Goal: Find specific page/section: Find specific page/section

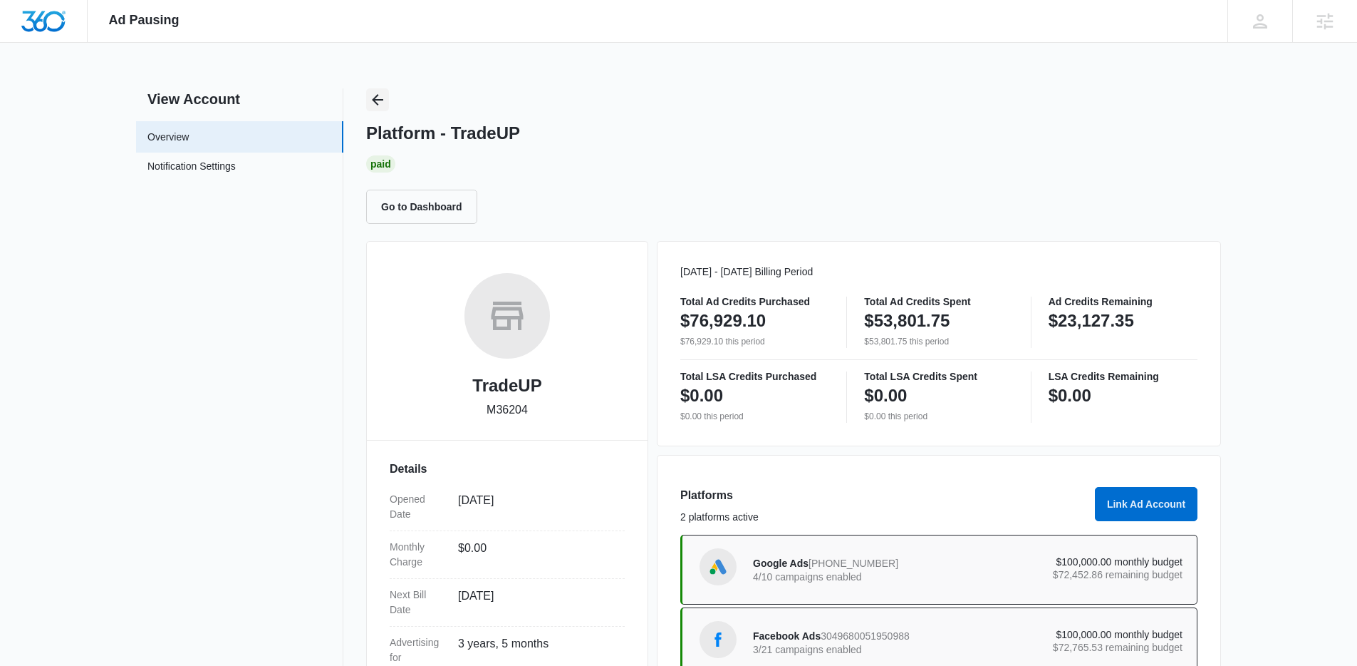
click at [385, 104] on icon "Back" at bounding box center [377, 99] width 17 height 17
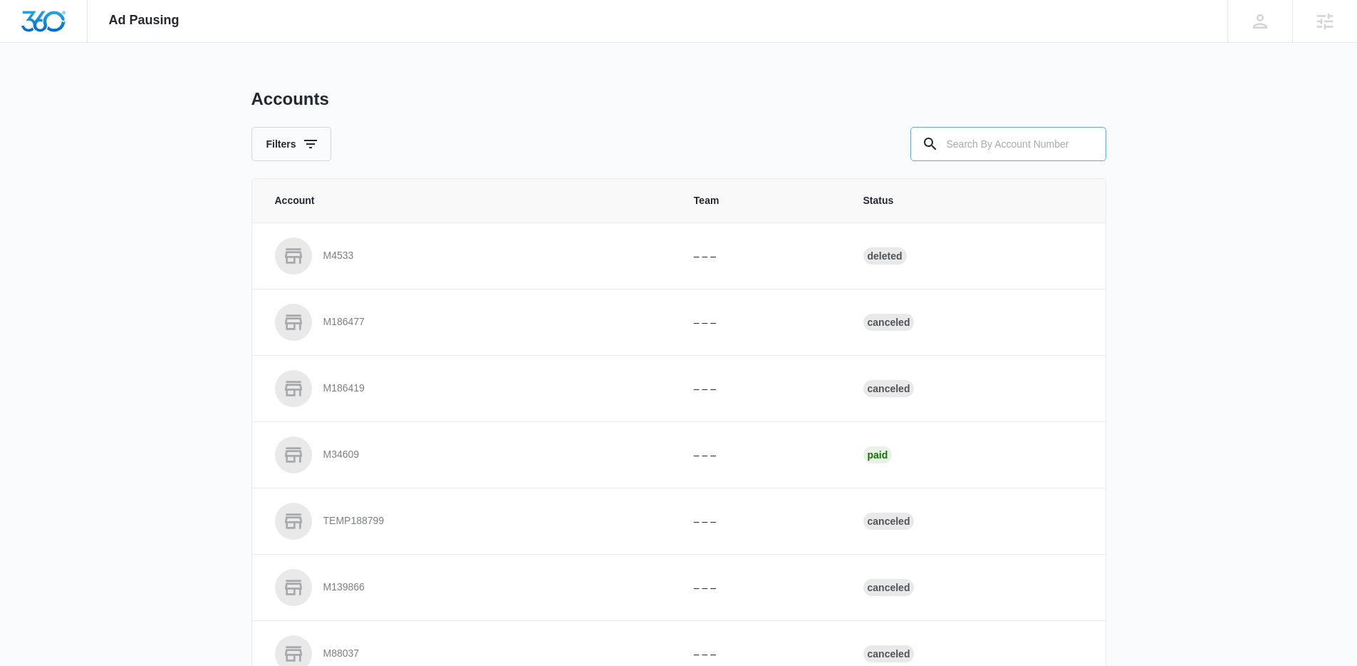
click at [1045, 147] on input "text" at bounding box center [1009, 144] width 196 height 34
paste input "M335470"
type input "M335470"
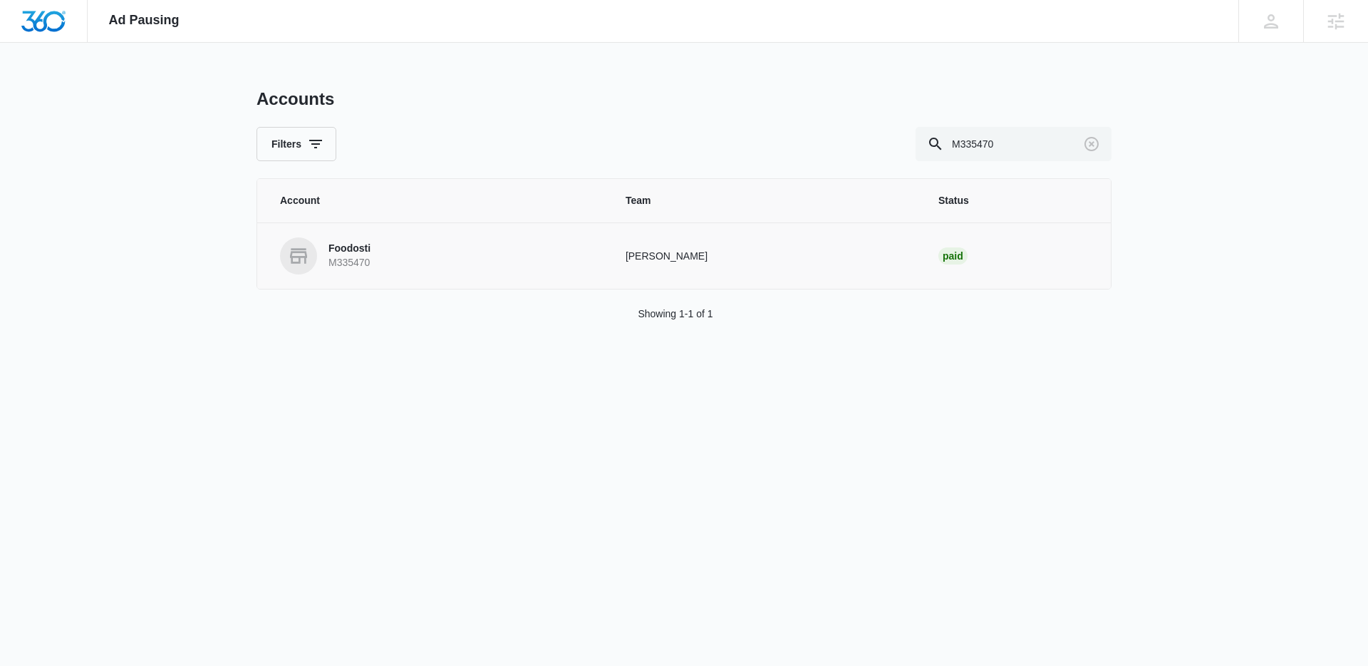
click at [391, 244] on link "Foodosti M335470" at bounding box center [435, 255] width 311 height 37
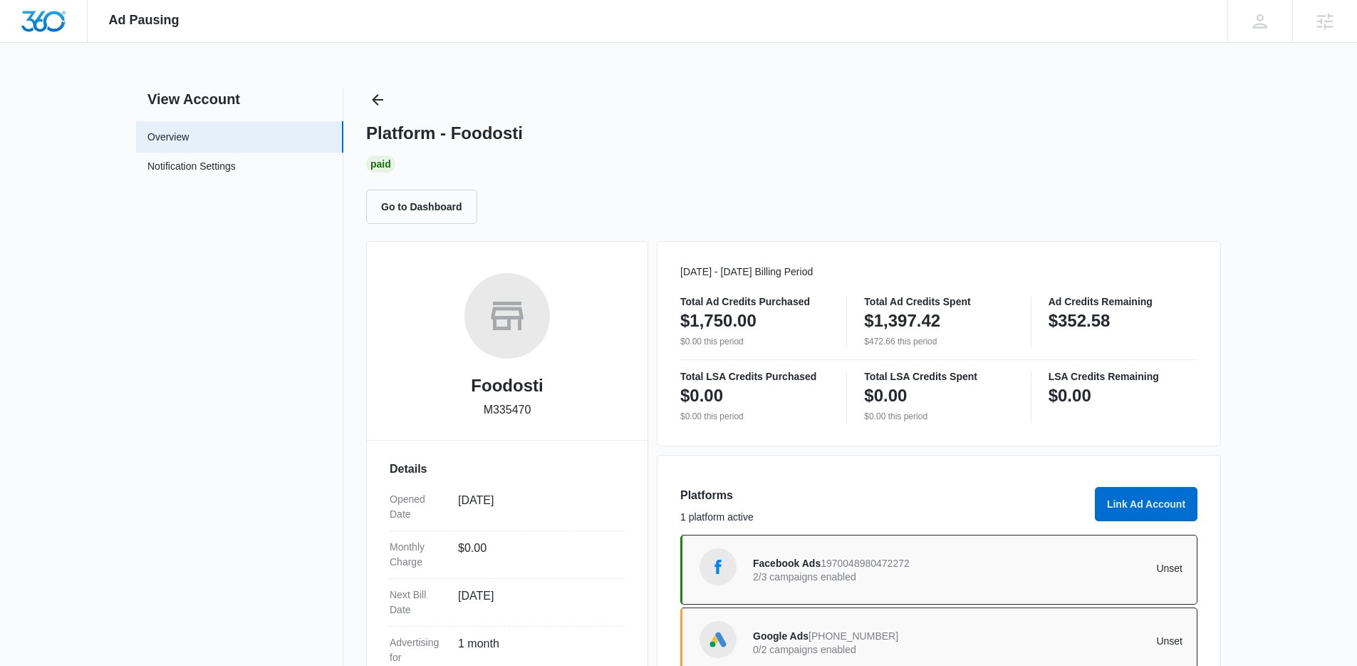
click at [391, 103] on div "Platform - Foodosti Paid Go to Dashboard" at bounding box center [793, 155] width 855 height 135
click at [384, 100] on icon "Back" at bounding box center [377, 99] width 17 height 17
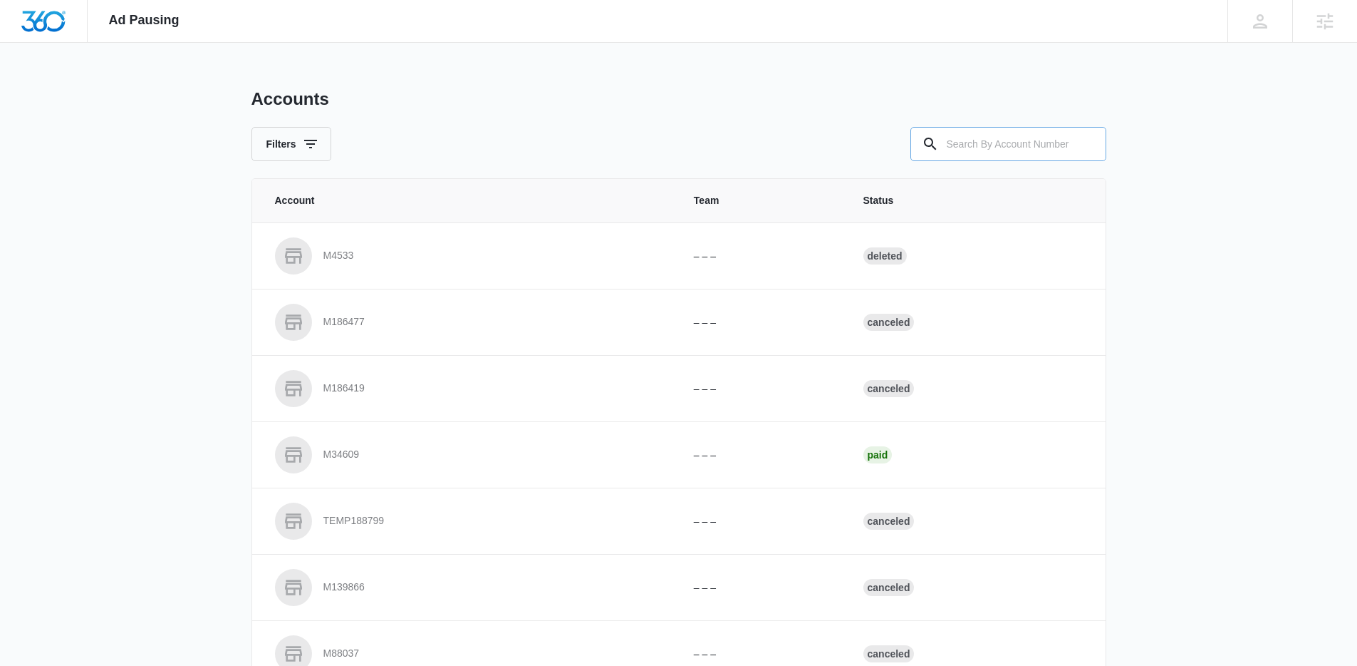
drag, startPoint x: 999, startPoint y: 170, endPoint x: 993, endPoint y: 152, distance: 18.7
click at [997, 164] on div "Accounts Filters Account Team Status M4533 – – – Deleted M186477 – – – Canceled…" at bounding box center [679, 526] width 855 height 876
click at [993, 152] on input "text" at bounding box center [1009, 144] width 196 height 34
paste input "M39097"
type input "M39097"
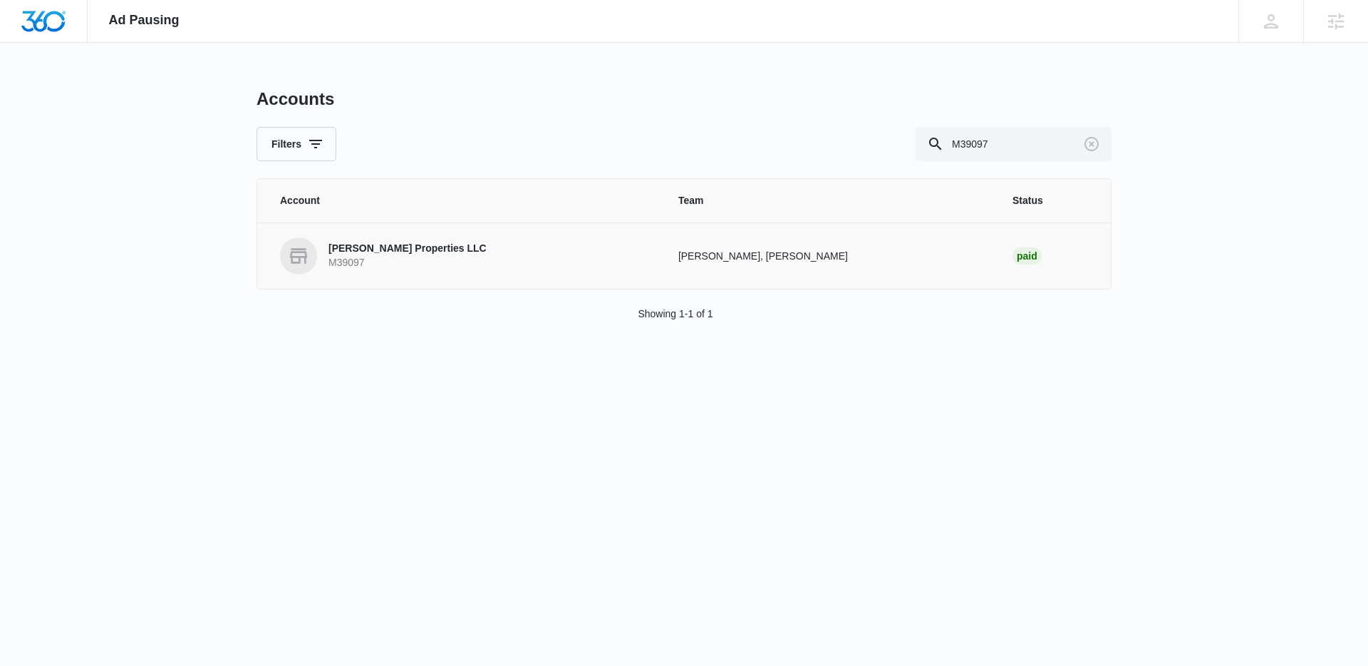
click at [441, 243] on p "[PERSON_NAME] Properties LLC" at bounding box center [407, 249] width 158 height 14
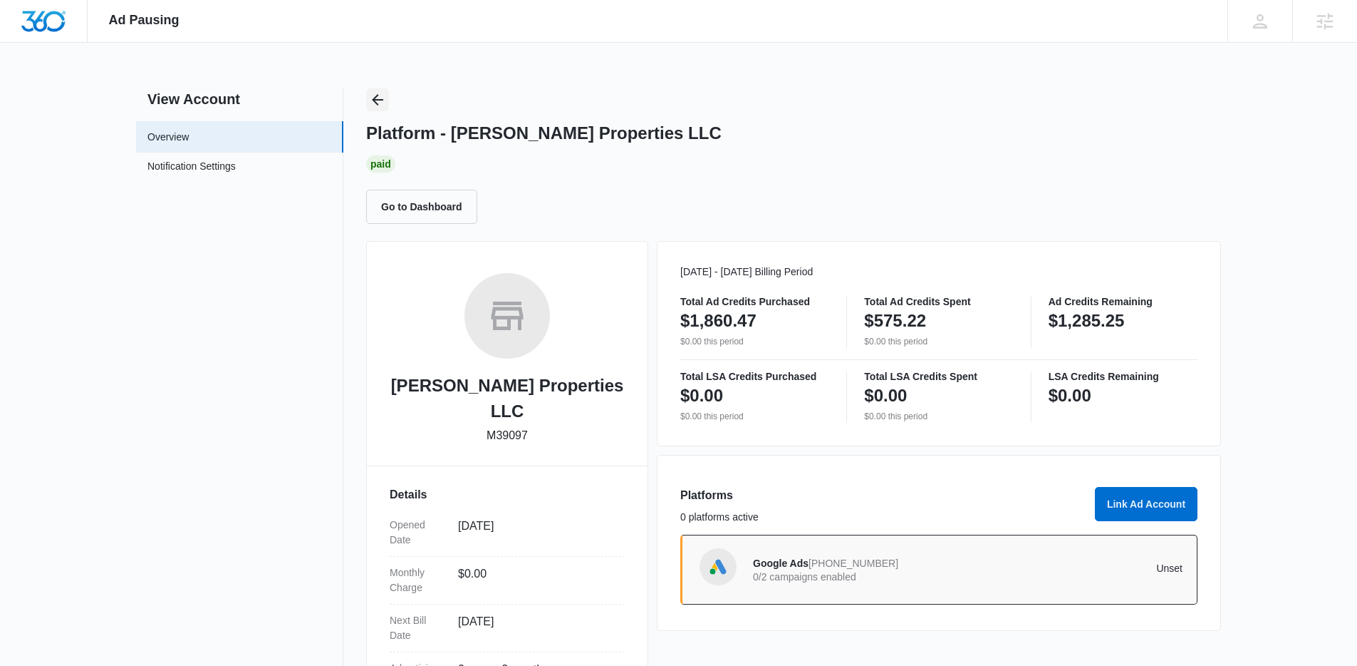
click at [376, 99] on icon "Back" at bounding box center [377, 99] width 11 height 11
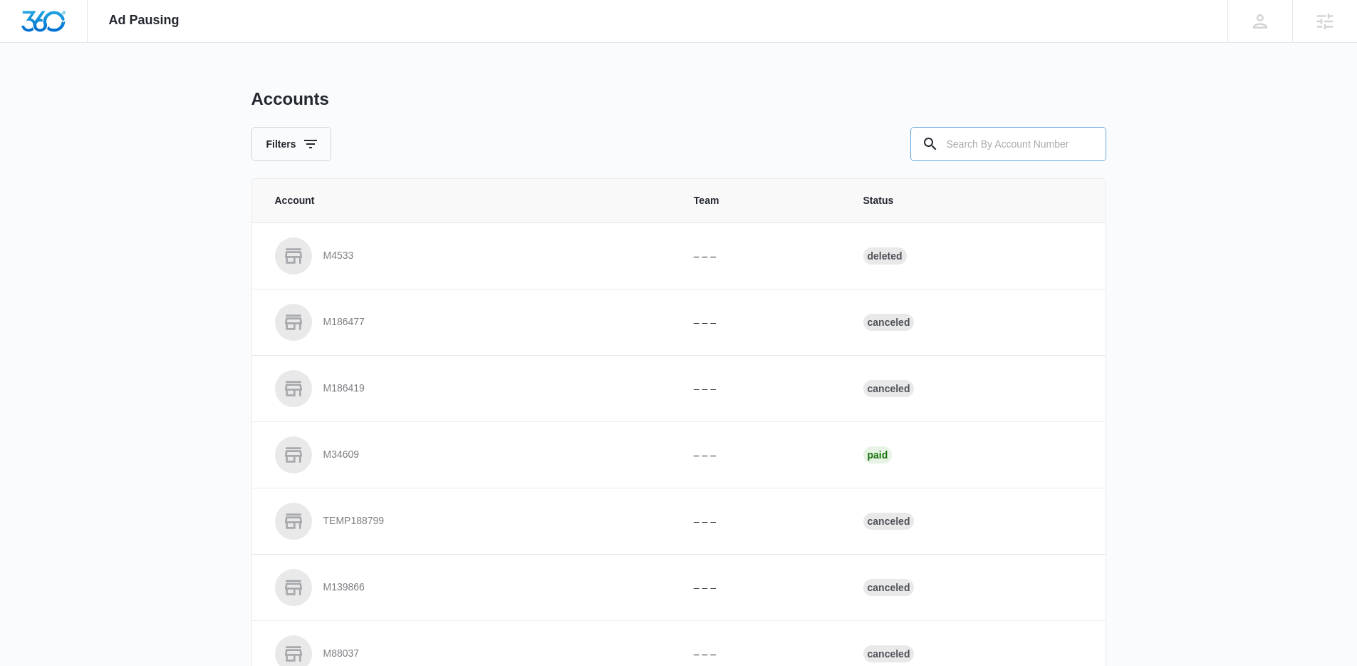
drag, startPoint x: 941, startPoint y: 147, endPoint x: 948, endPoint y: 146, distance: 7.3
click at [940, 147] on div at bounding box center [930, 144] width 23 height 34
click at [948, 146] on input "text" at bounding box center [1009, 144] width 196 height 34
paste input "M316551"
type input "M316551"
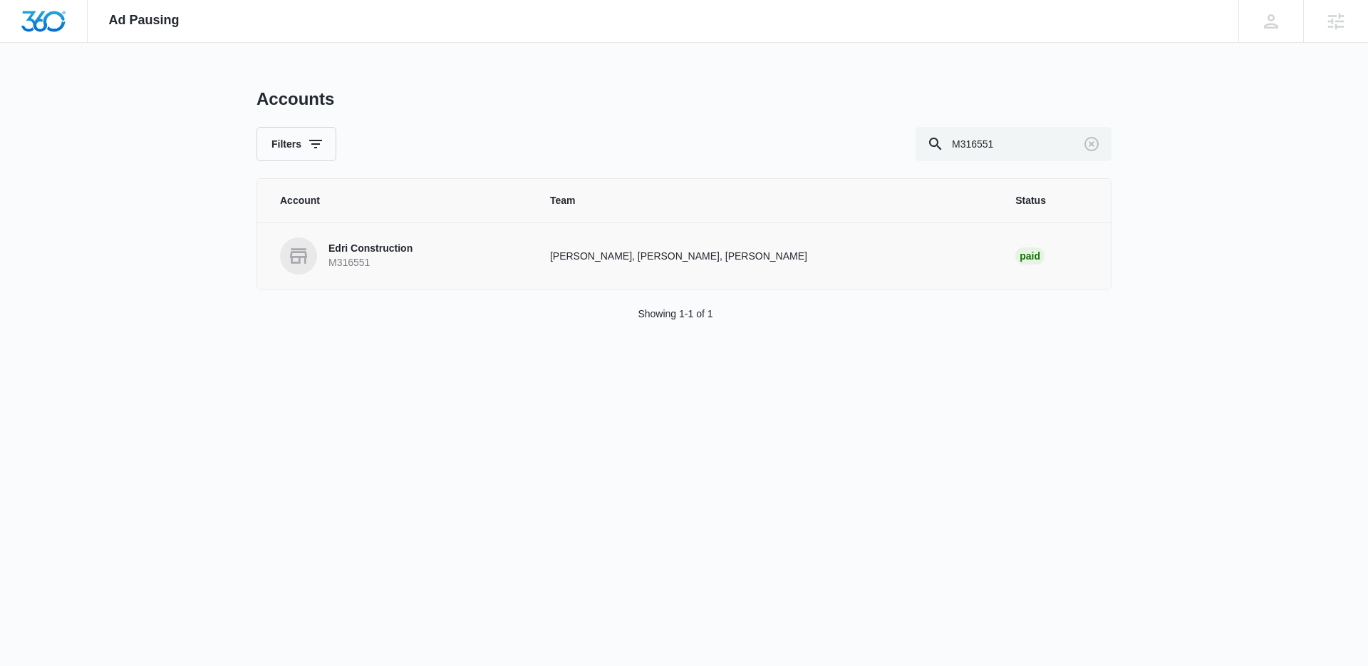
click at [371, 258] on p "M316551" at bounding box center [370, 263] width 84 height 14
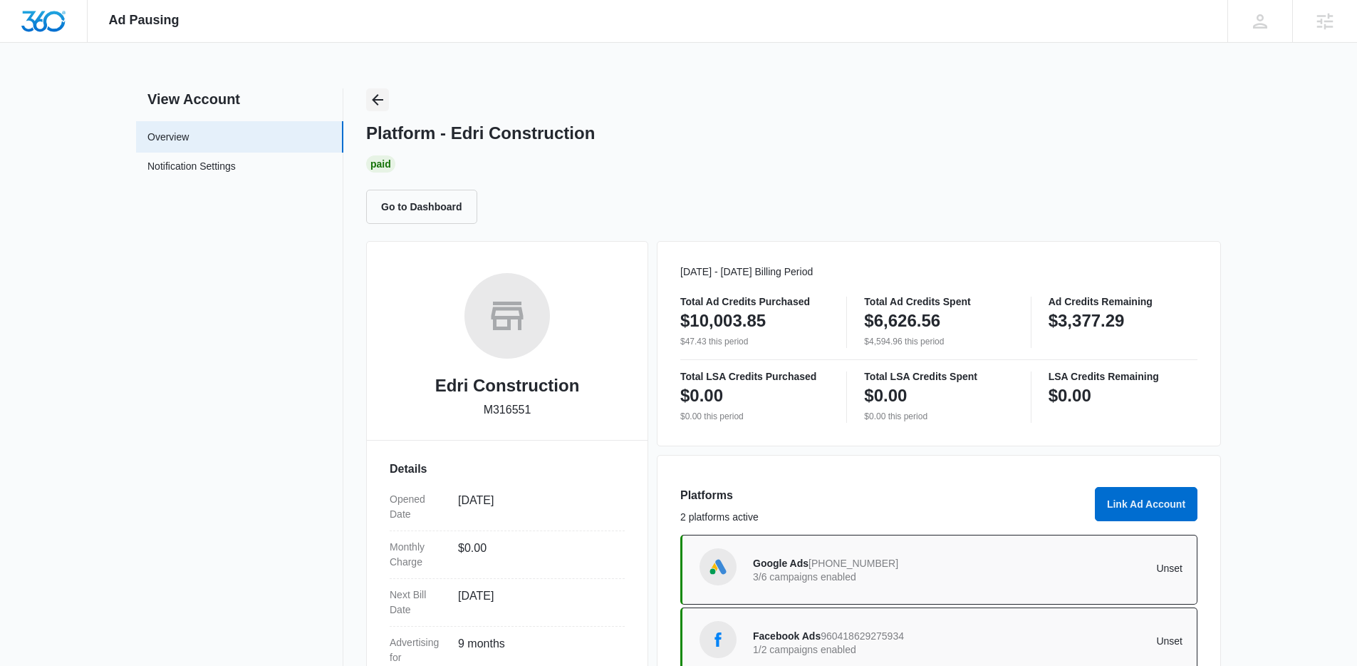
click at [385, 98] on icon "Back" at bounding box center [377, 99] width 17 height 17
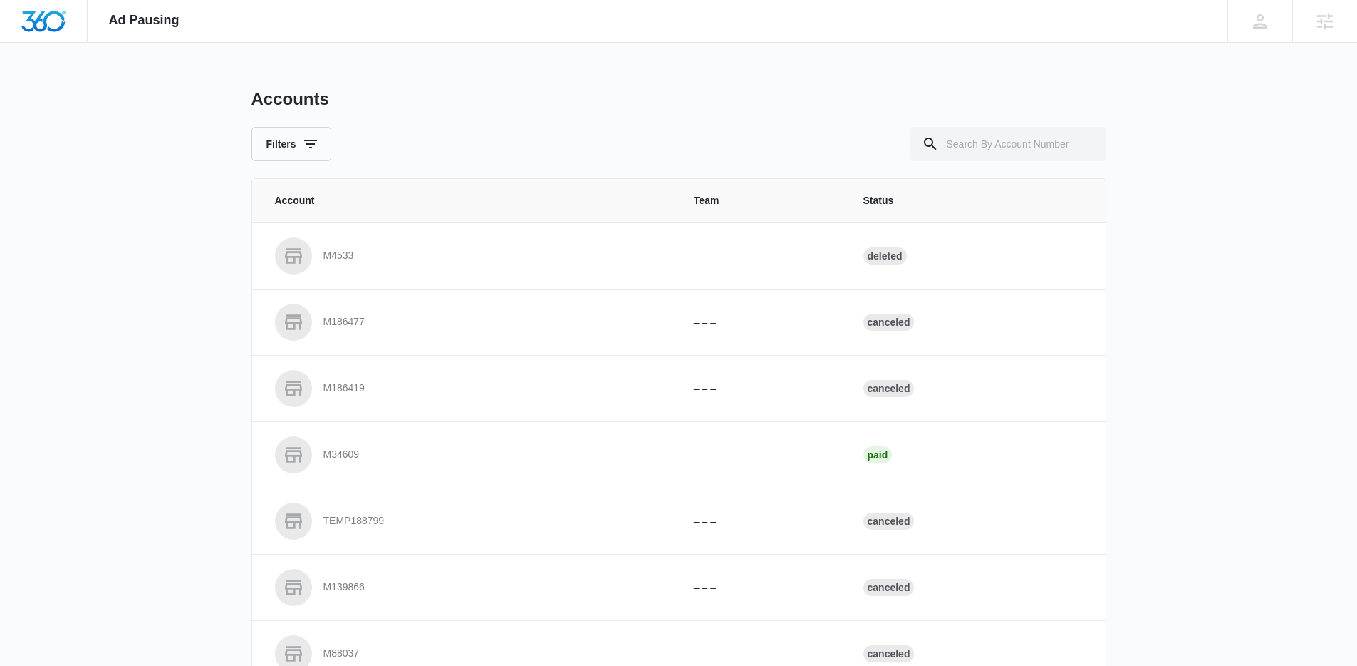
drag, startPoint x: 997, startPoint y: 110, endPoint x: 994, endPoint y: 119, distance: 9.7
click at [996, 112] on div "Accounts Filters" at bounding box center [679, 124] width 855 height 73
drag, startPoint x: 990, startPoint y: 135, endPoint x: 889, endPoint y: 135, distance: 100.5
click at [985, 135] on input "text" at bounding box center [1009, 144] width 196 height 34
paste input "M186624"
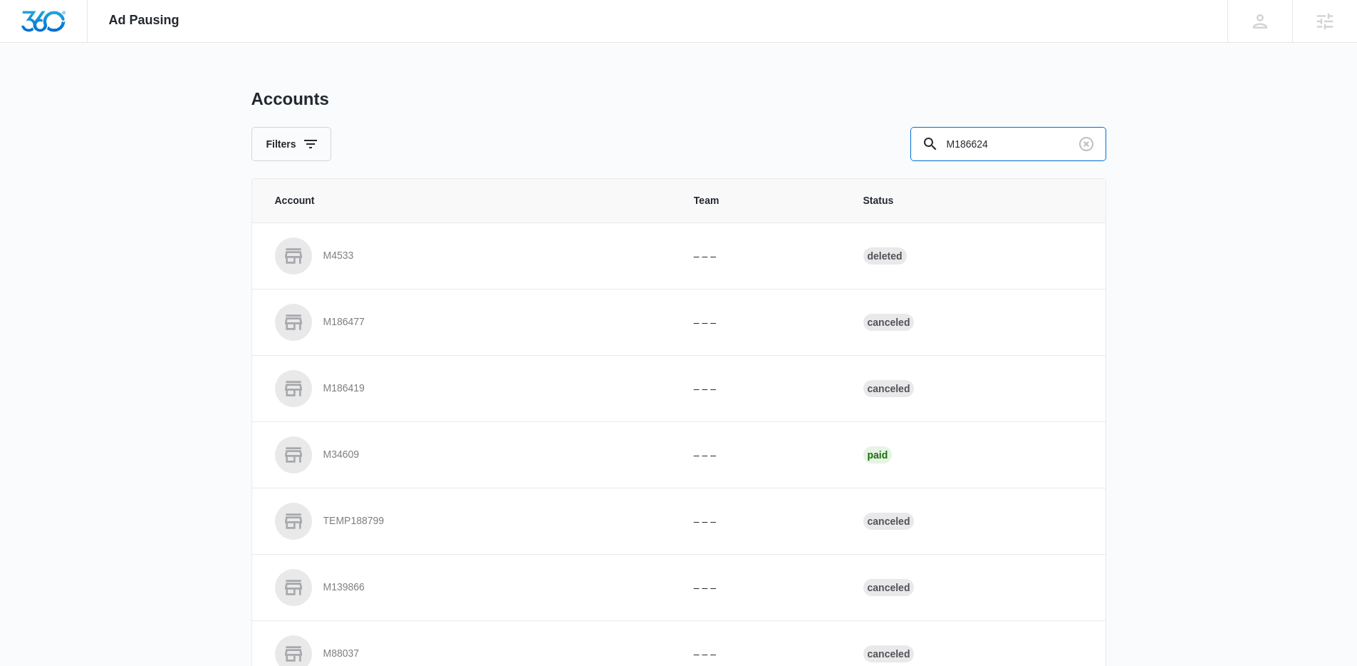
type input "M186624"
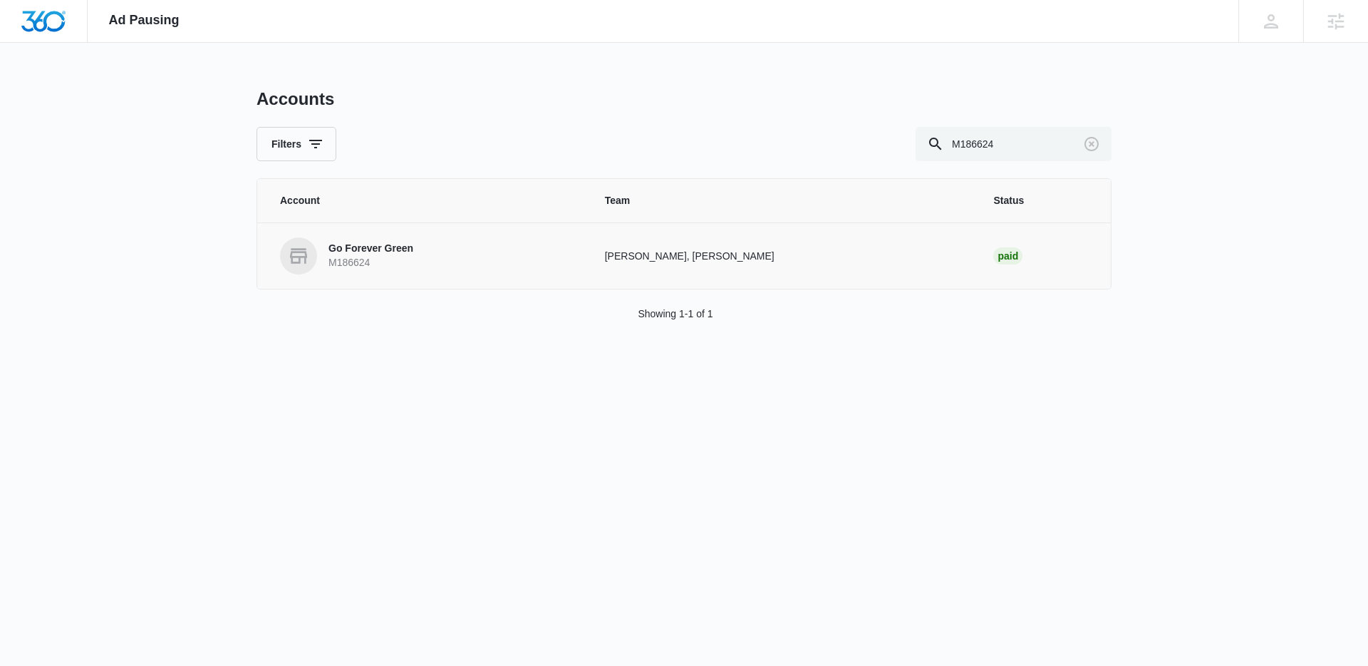
click at [301, 254] on icon at bounding box center [298, 255] width 23 height 23
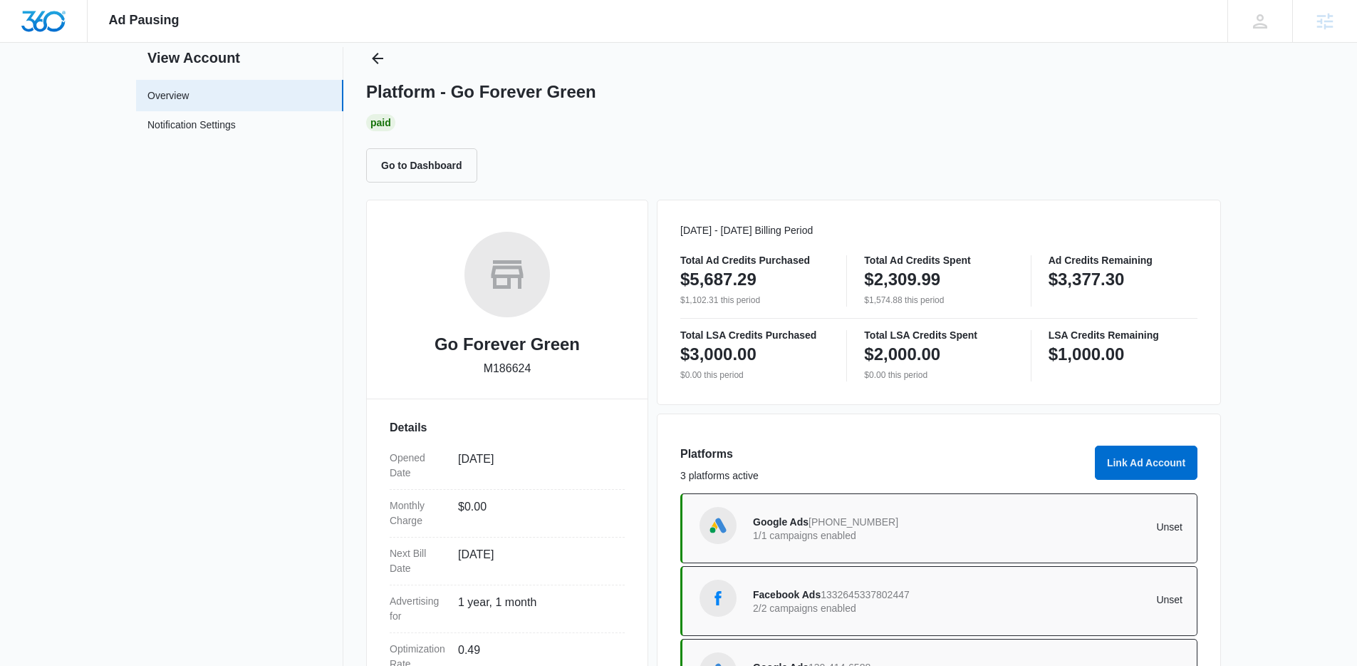
scroll to position [34, 0]
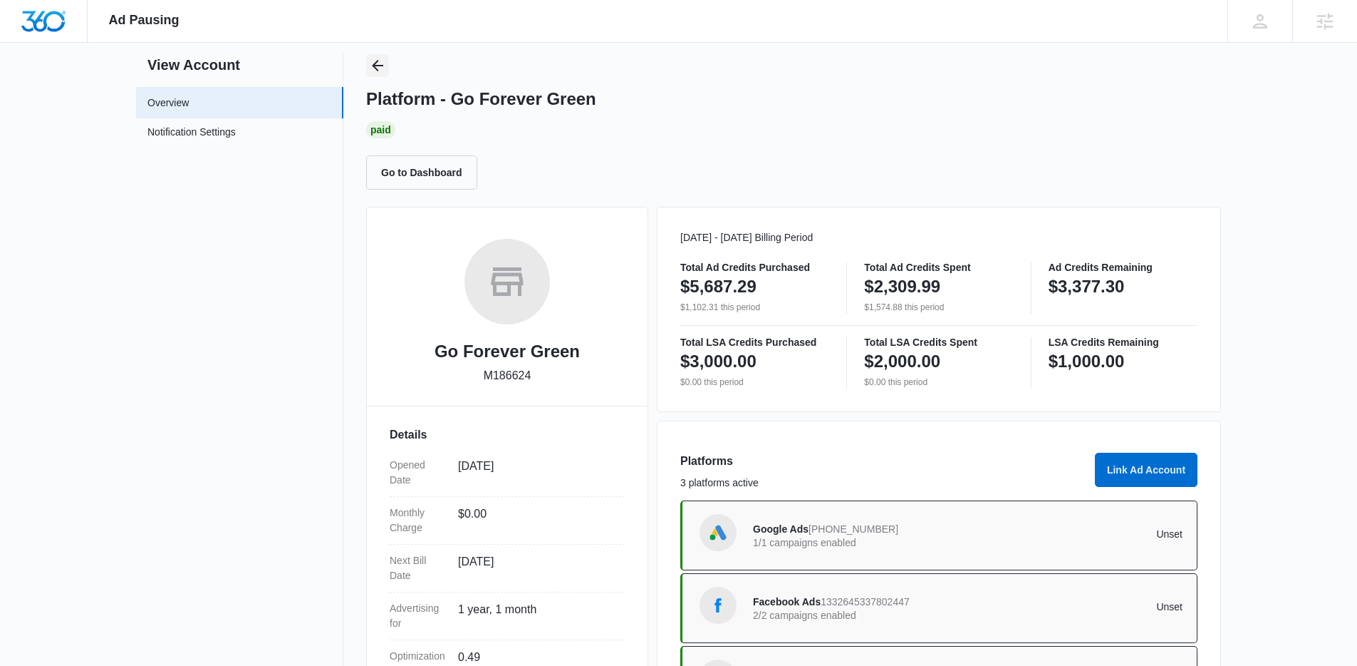
click at [380, 68] on icon "Back" at bounding box center [377, 65] width 17 height 17
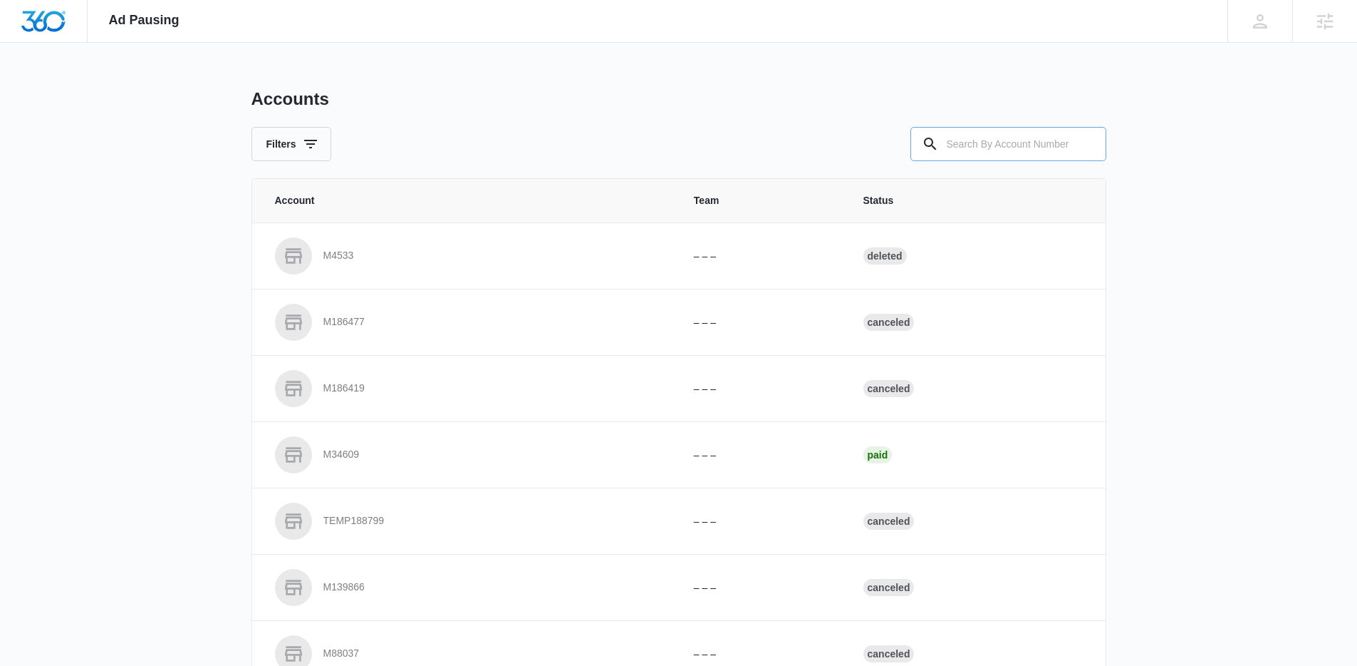
click at [1060, 140] on input "text" at bounding box center [1009, 144] width 196 height 34
paste input "M323954"
type input "M323954"
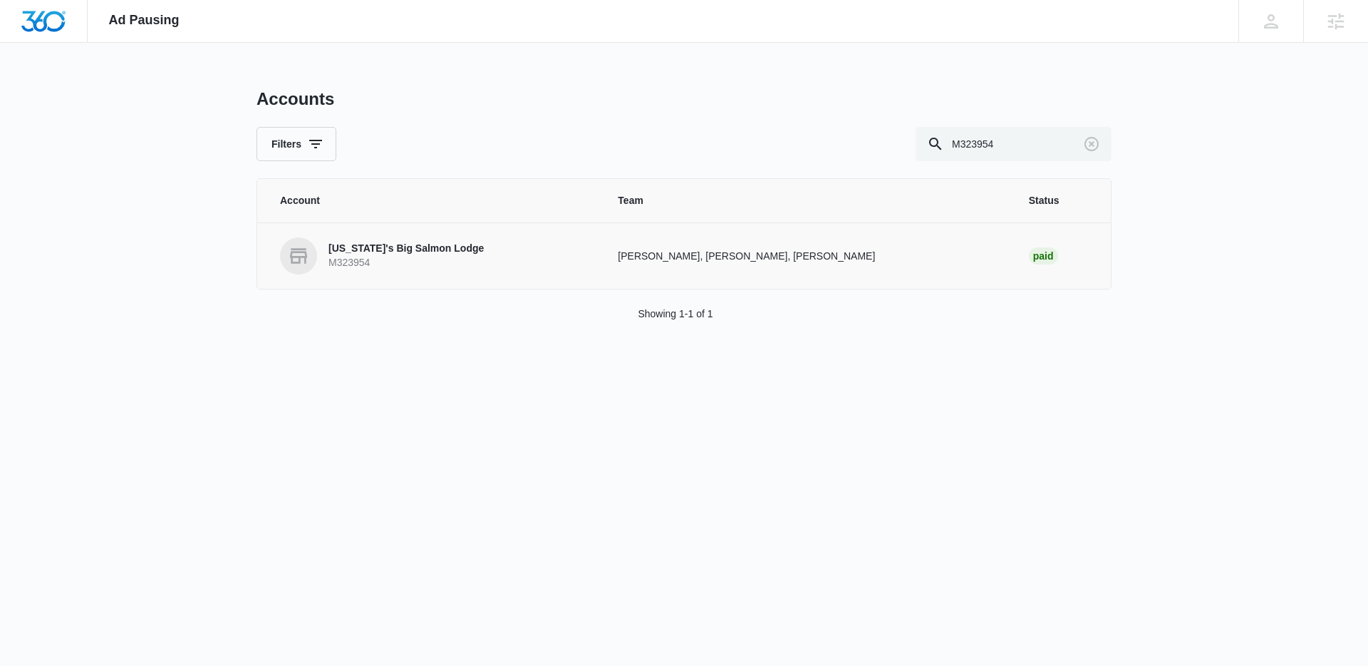
click at [386, 265] on p "M323954" at bounding box center [405, 263] width 155 height 14
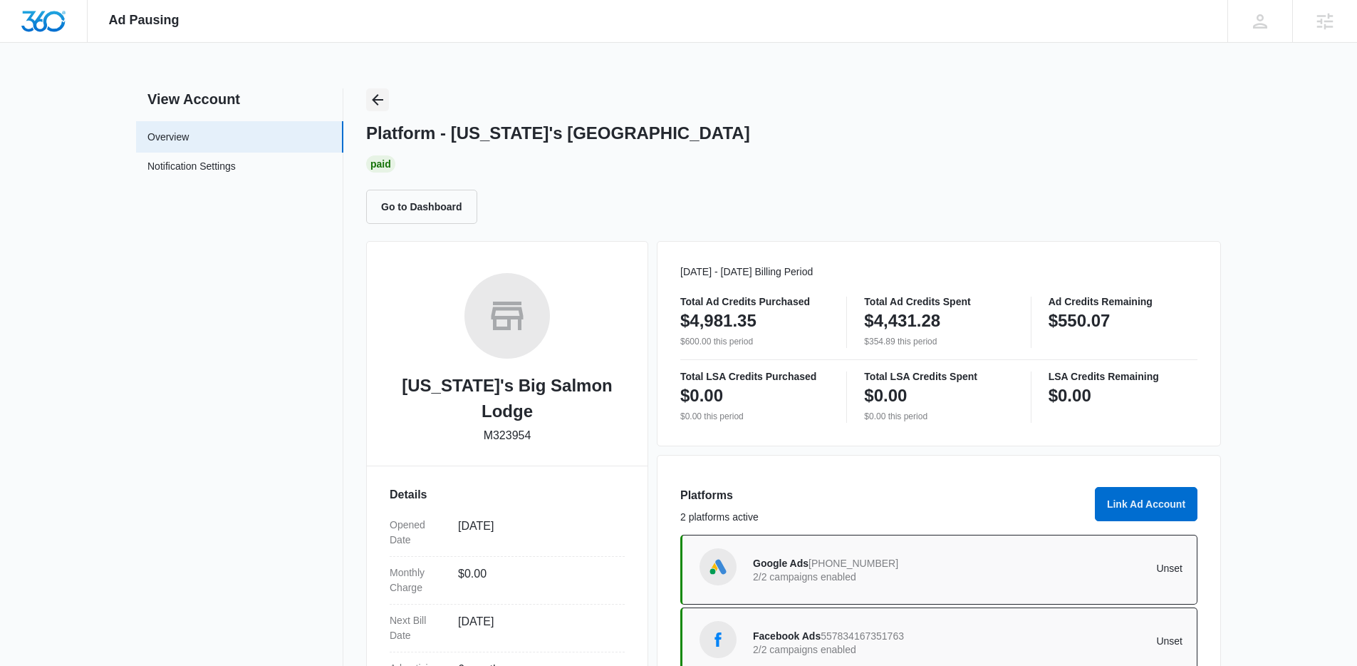
click at [373, 95] on icon "Back" at bounding box center [377, 99] width 17 height 17
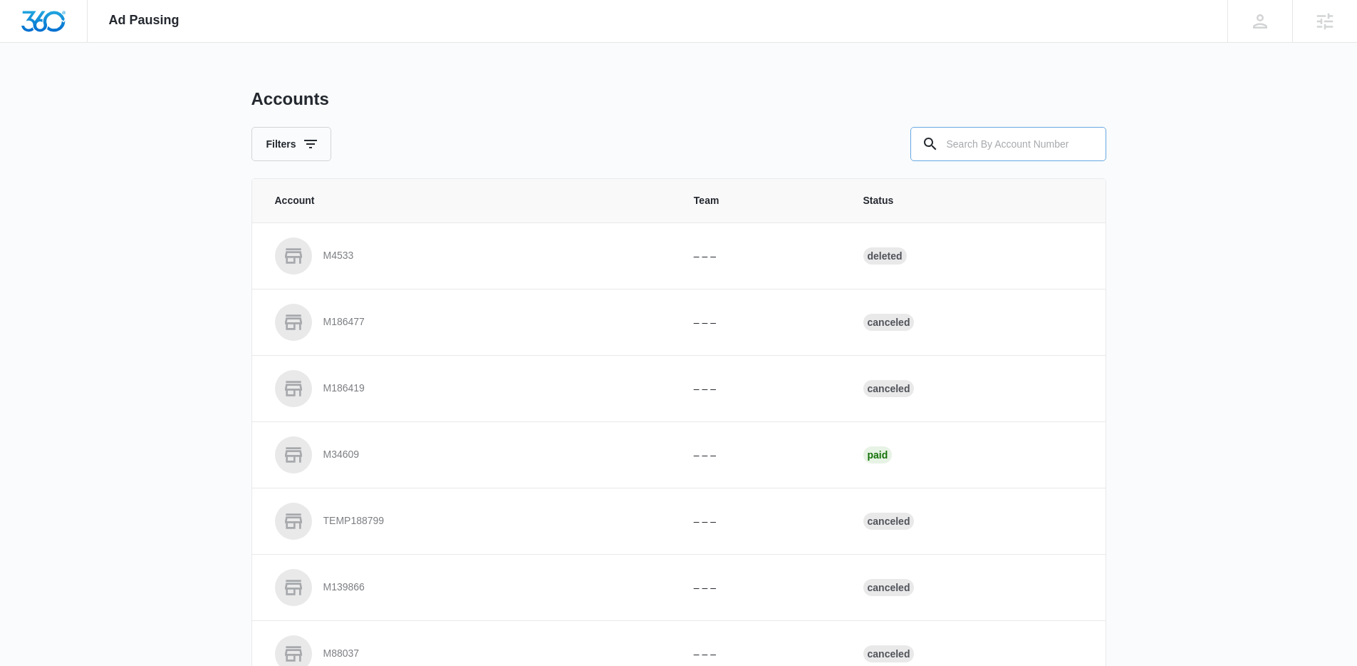
click at [1008, 157] on input "text" at bounding box center [1009, 144] width 196 height 34
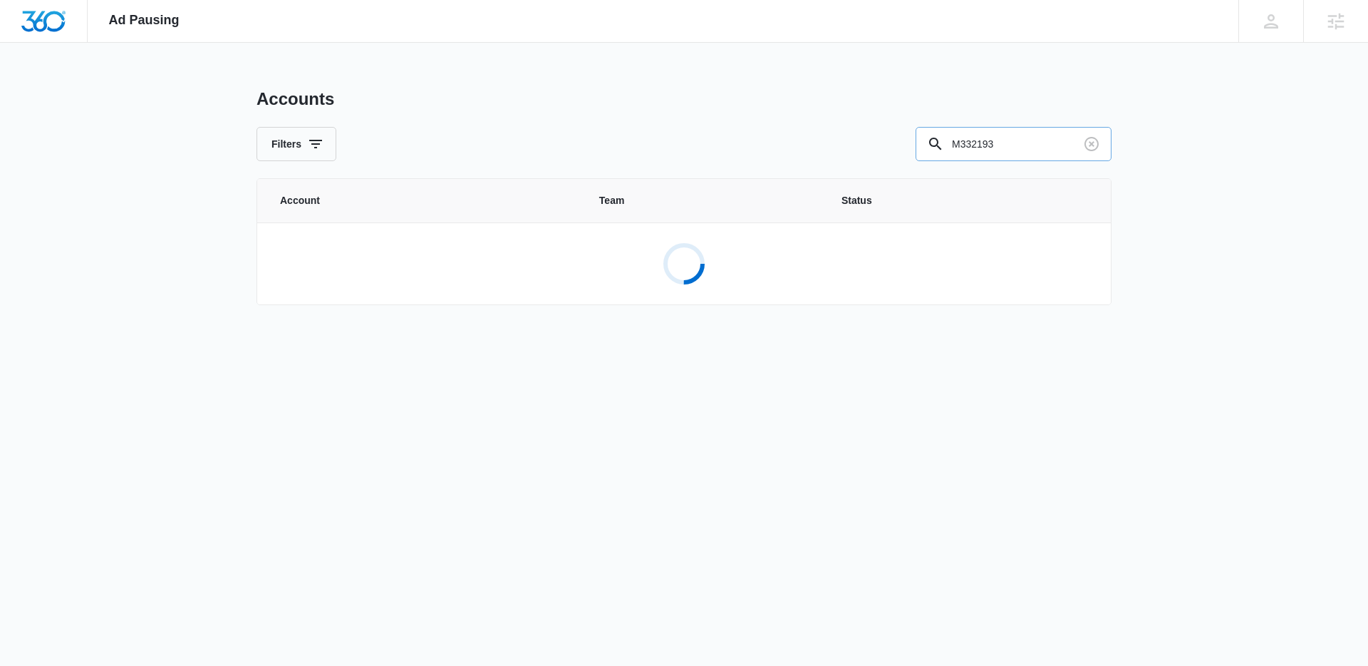
type input "M332193"
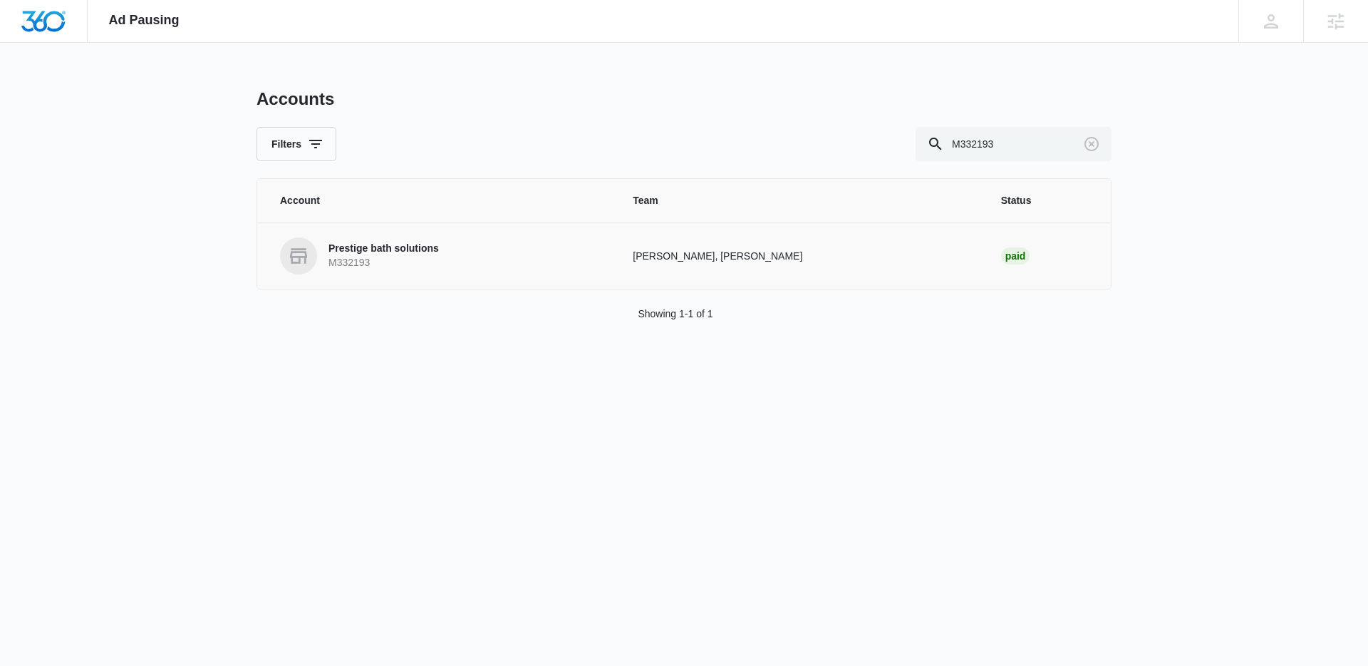
click at [494, 225] on td "Prestige bath solutions M332193" at bounding box center [436, 255] width 358 height 66
click at [417, 244] on p "Prestige bath solutions" at bounding box center [383, 249] width 110 height 14
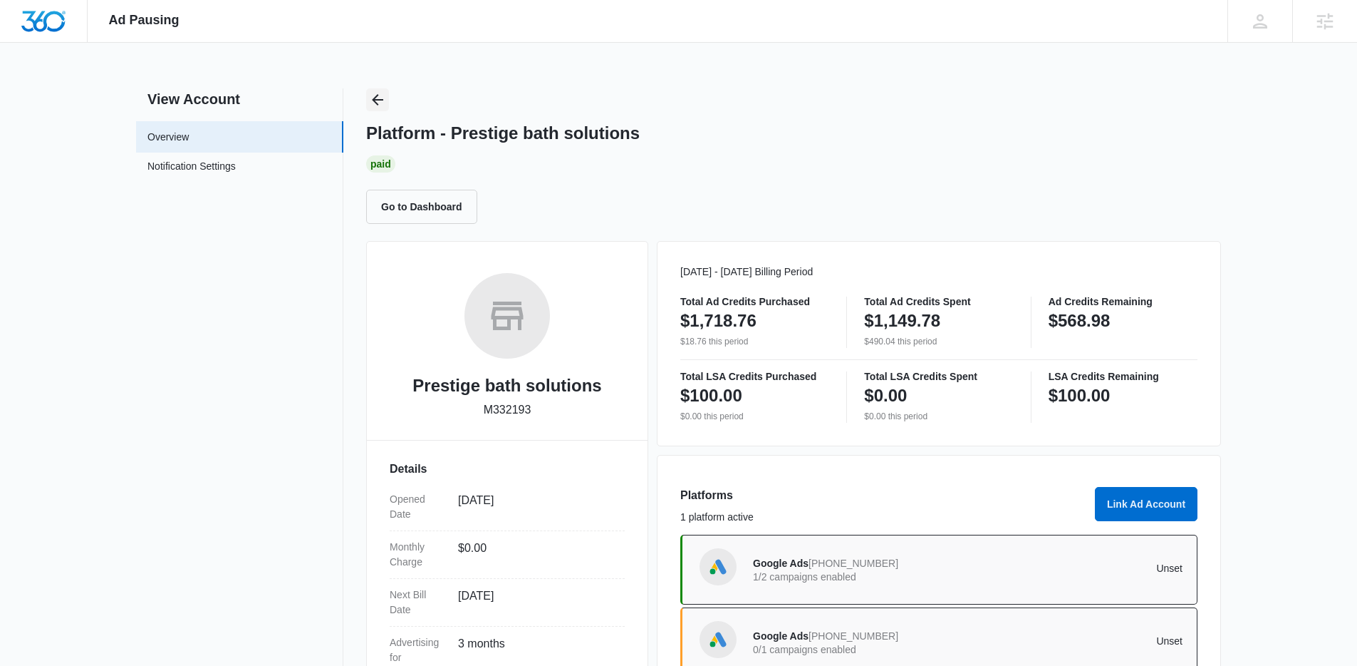
click at [381, 96] on icon "Back" at bounding box center [377, 99] width 17 height 17
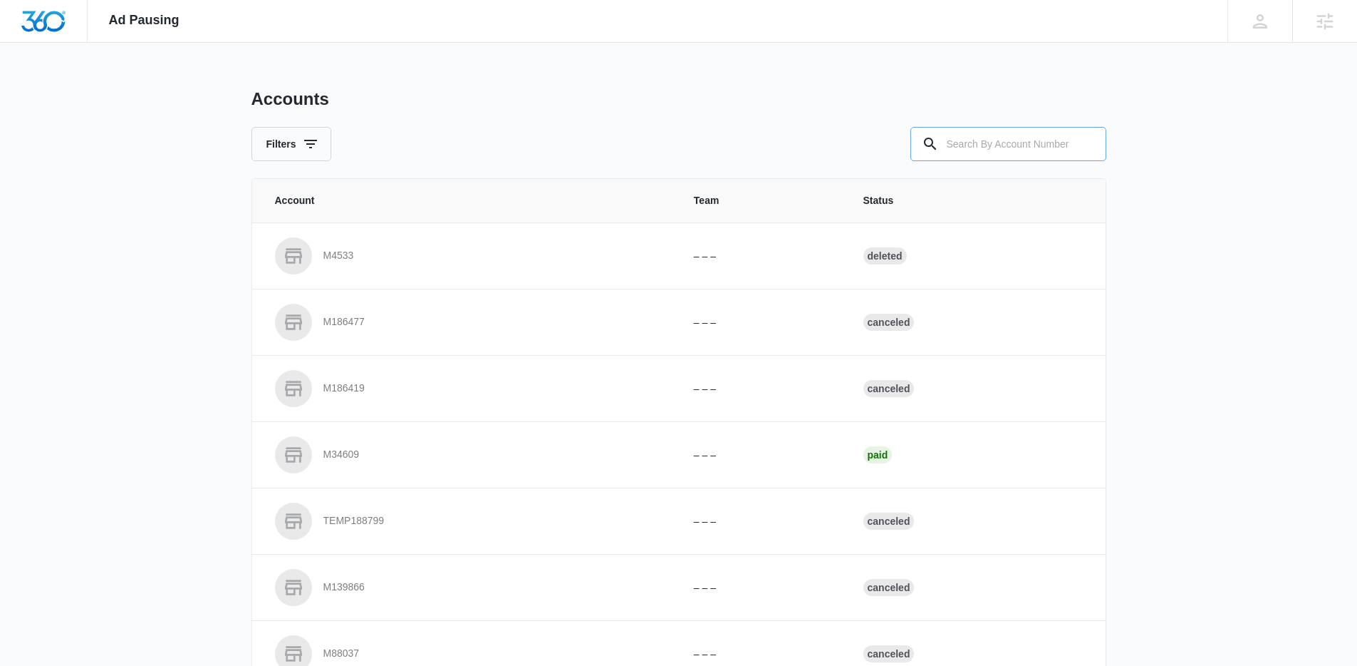
click at [1042, 147] on input "text" at bounding box center [1009, 144] width 196 height 34
paste input "M182443"
type input "M182443"
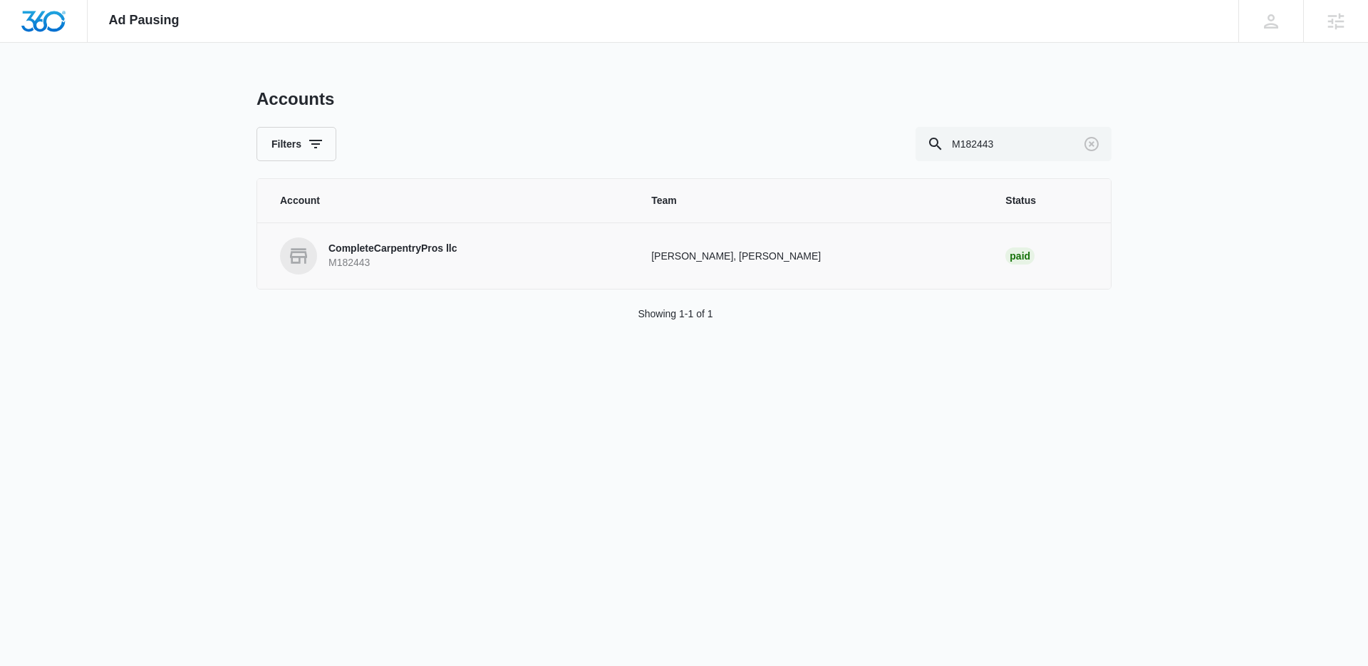
click at [378, 273] on link "CompleteCarpentryPros llc M182443" at bounding box center [448, 255] width 337 height 37
